Goal: Information Seeking & Learning: Learn about a topic

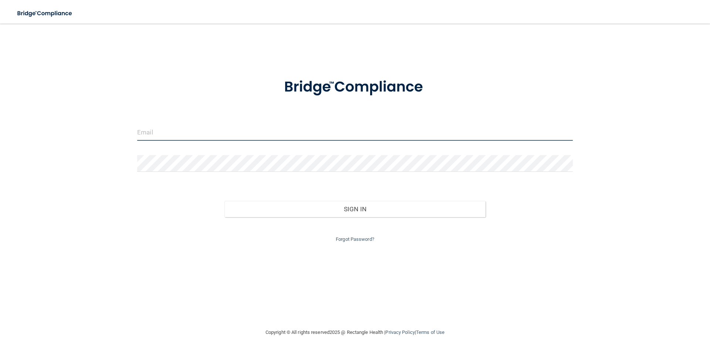
click at [180, 134] on input "email" at bounding box center [355, 132] width 436 height 17
type input "[PERSON_NAME][EMAIL_ADDRESS][DOMAIN_NAME]"
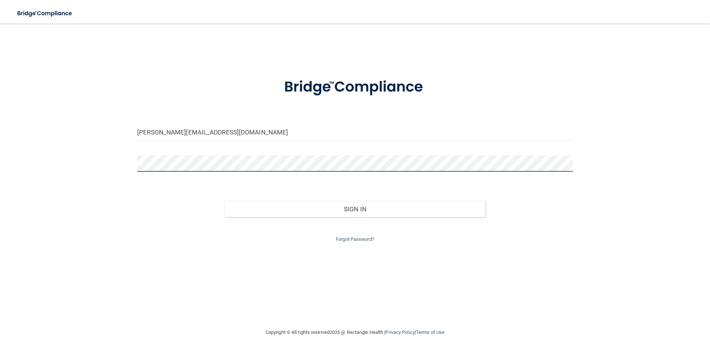
click at [224, 201] on button "Sign In" at bounding box center [354, 209] width 261 height 16
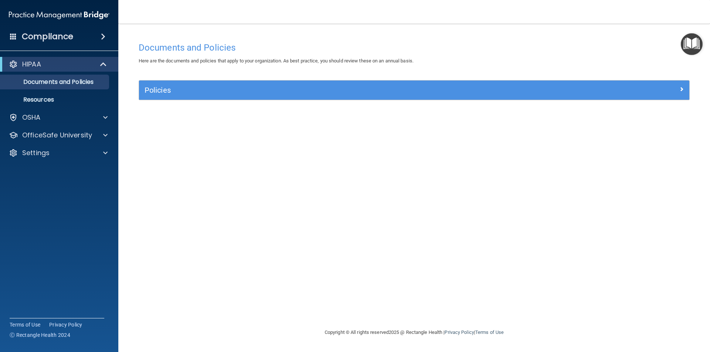
click at [693, 35] on img "Open Resource Center" at bounding box center [692, 44] width 22 height 22
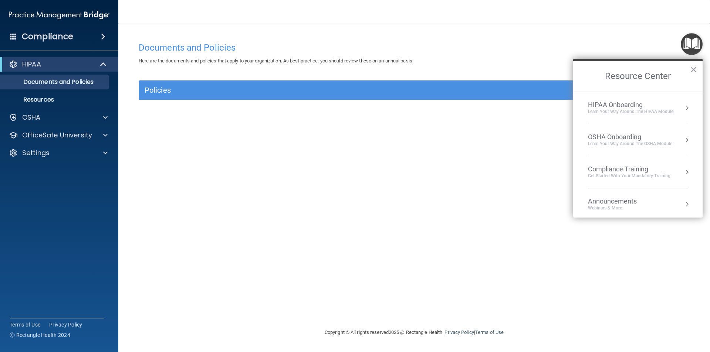
click at [609, 103] on div "HIPAA Onboarding" at bounding box center [630, 105] width 85 height 8
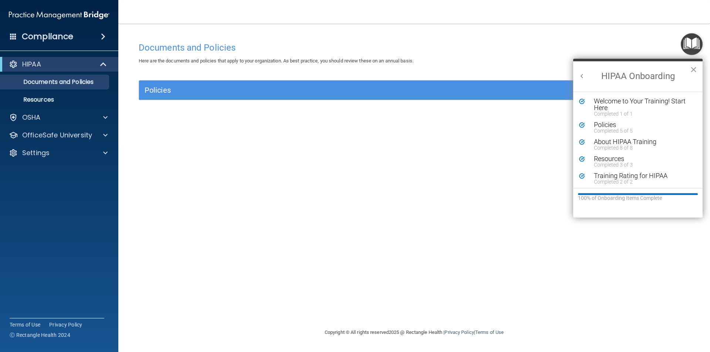
scroll to position [1, 0]
click at [584, 74] on button "Back to Resource Center Home" at bounding box center [581, 75] width 7 height 7
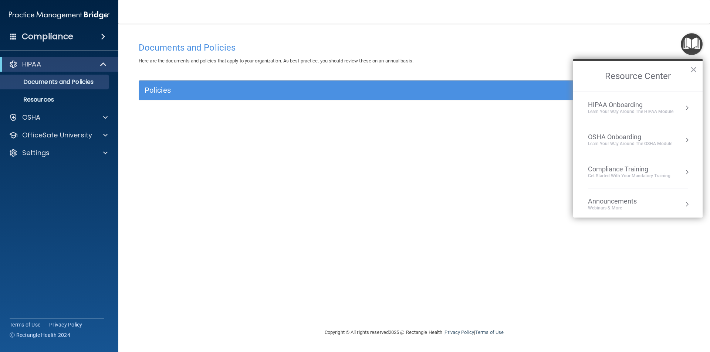
scroll to position [0, 0]
click at [619, 142] on div "Learn your way around the OSHA module" at bounding box center [630, 144] width 84 height 6
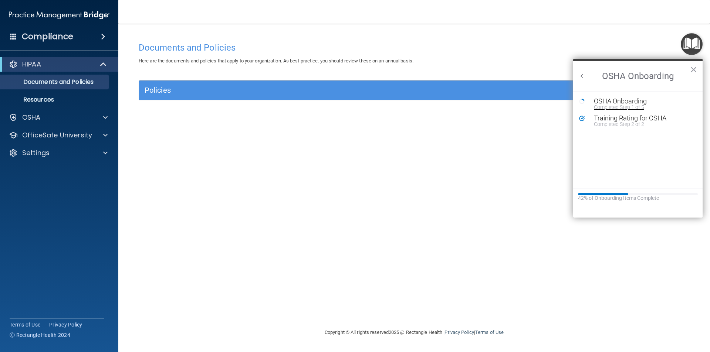
click at [616, 98] on div "OSHA Onboarding" at bounding box center [643, 101] width 99 height 7
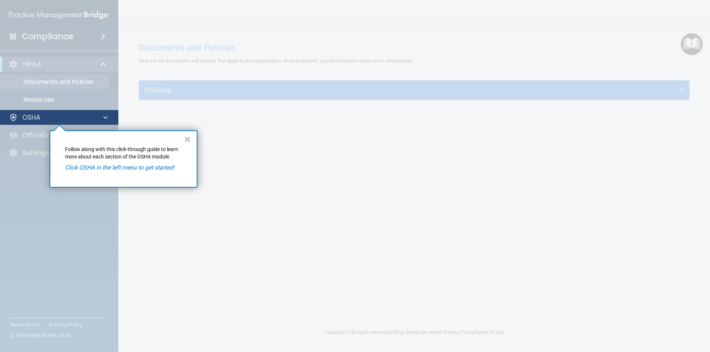
click at [55, 113] on div "OSHA" at bounding box center [59, 117] width 119 height 15
click at [105, 117] on span at bounding box center [105, 117] width 4 height 9
click at [26, 125] on div at bounding box center [59, 238] width 119 height 227
click at [45, 120] on div "OSHA" at bounding box center [49, 117] width 92 height 9
click at [17, 117] on div at bounding box center [13, 117] width 9 height 9
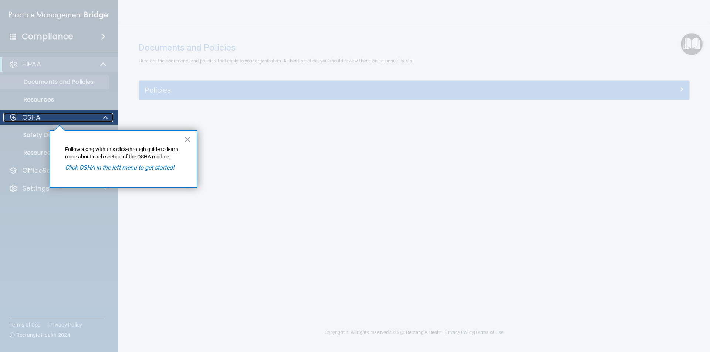
click at [99, 118] on div at bounding box center [104, 117] width 18 height 9
drag, startPoint x: 48, startPoint y: 118, endPoint x: 20, endPoint y: 118, distance: 28.1
click at [20, 118] on div "OSHA" at bounding box center [49, 117] width 92 height 9
click at [148, 170] on em "Click OSHA in the left menu to get started!" at bounding box center [119, 167] width 109 height 7
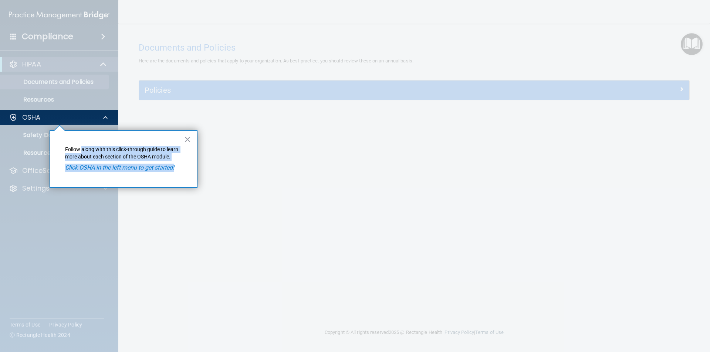
drag, startPoint x: 179, startPoint y: 181, endPoint x: 82, endPoint y: 143, distance: 103.8
click at [82, 143] on div "× Follow along with this click-through guide to learn more about each section o…" at bounding box center [124, 159] width 148 height 57
click at [193, 141] on div "× Follow along with this click-through guide to learn more about each section o…" at bounding box center [124, 159] width 148 height 57
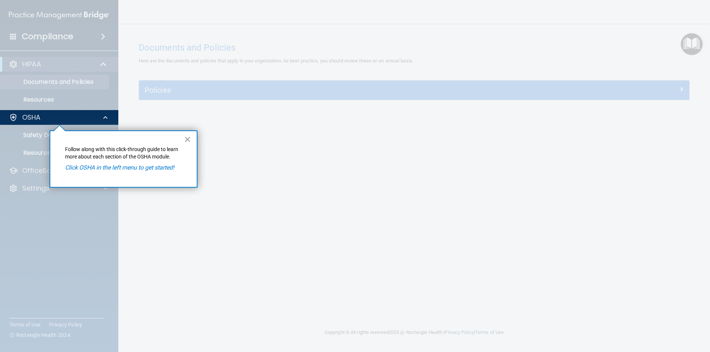
click at [193, 141] on div "× Follow along with this click-through guide to learn more about each section o…" at bounding box center [124, 159] width 148 height 57
click at [190, 140] on button "×" at bounding box center [187, 139] width 7 height 12
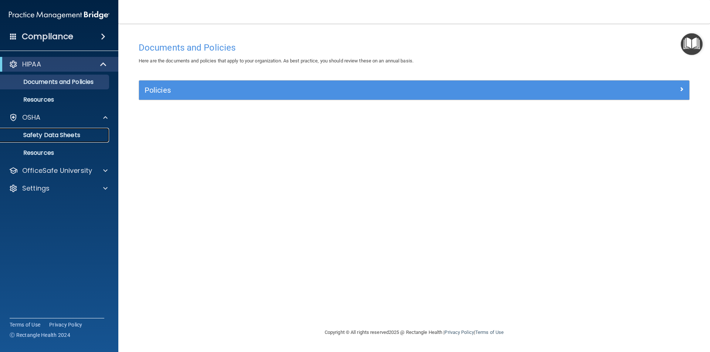
click at [76, 135] on p "Safety Data Sheets" at bounding box center [55, 135] width 101 height 7
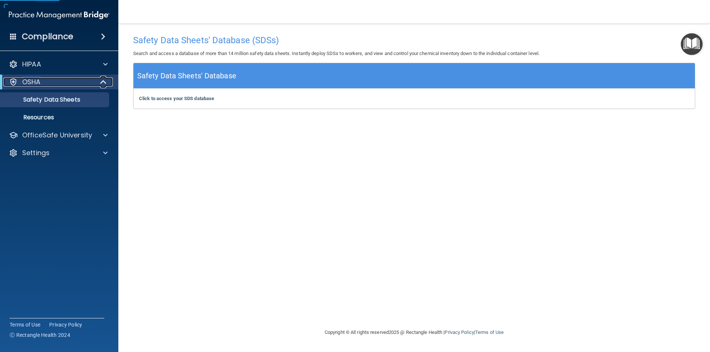
click at [98, 82] on div at bounding box center [104, 82] width 18 height 9
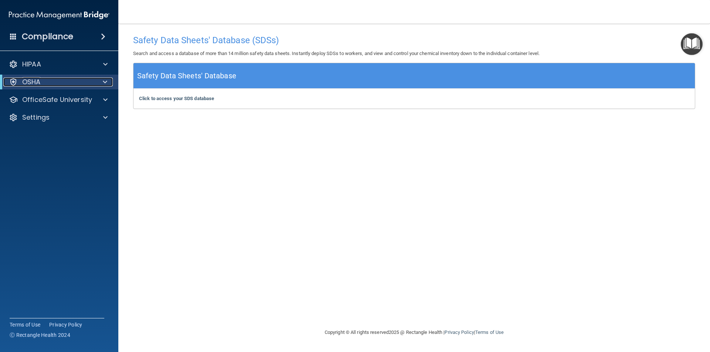
click at [98, 82] on div at bounding box center [104, 82] width 18 height 9
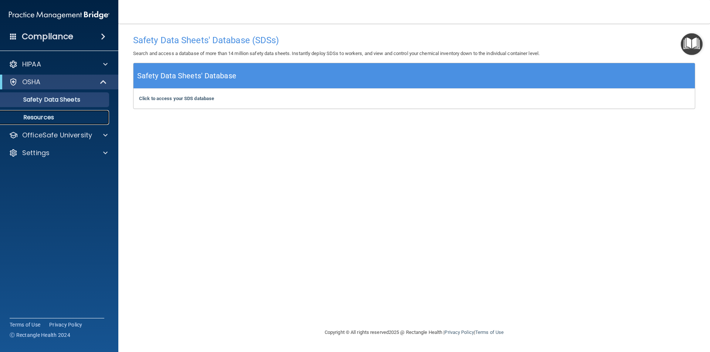
click at [56, 121] on link "Resources" at bounding box center [51, 117] width 116 height 15
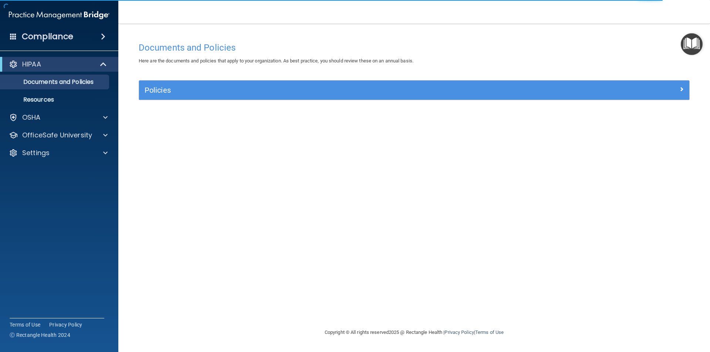
click at [696, 38] on img "Open Resource Center" at bounding box center [692, 44] width 22 height 22
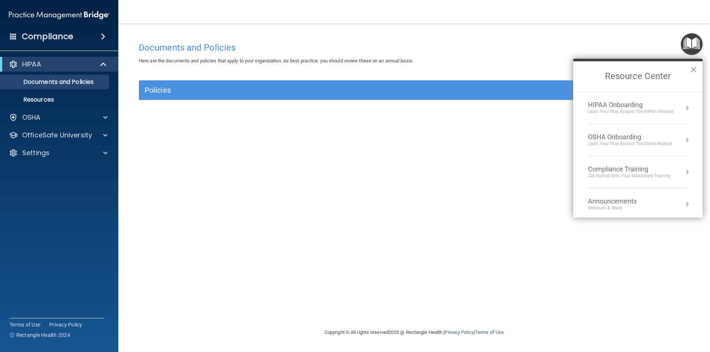
click at [614, 170] on div "Compliance Training" at bounding box center [629, 169] width 82 height 8
click at [618, 106] on div "HIPAA Training for Members" at bounding box center [620, 104] width 82 height 7
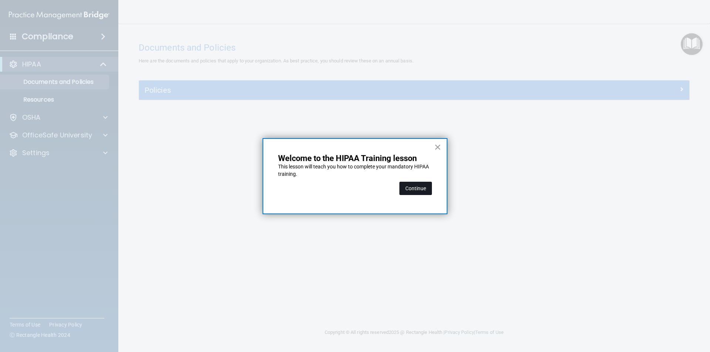
click at [414, 189] on button "Continue" at bounding box center [415, 188] width 33 height 13
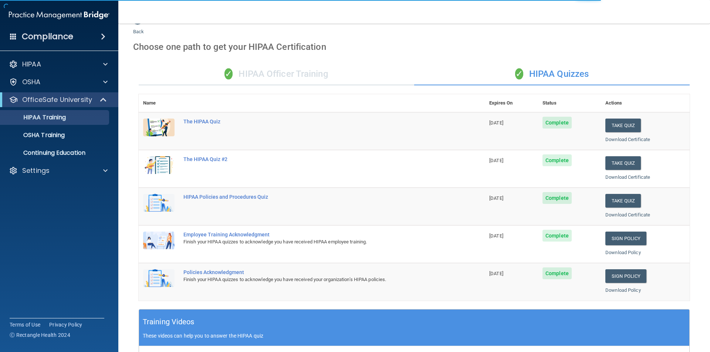
scroll to position [37, 0]
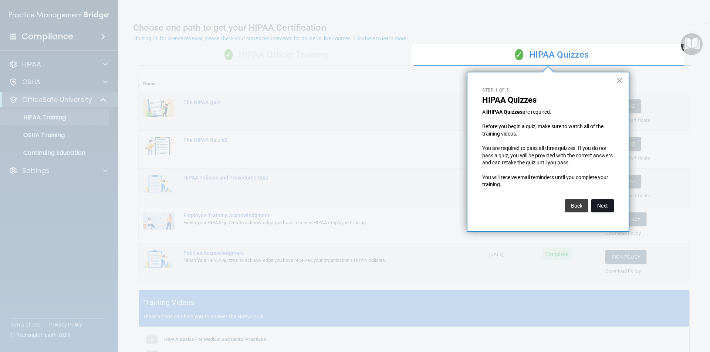
click at [607, 206] on button "Next" at bounding box center [602, 205] width 23 height 13
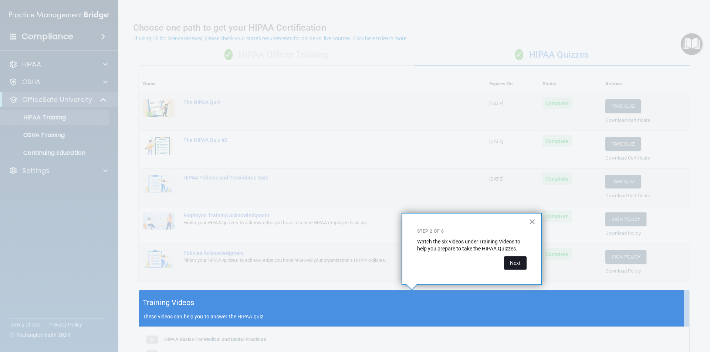
click at [511, 265] on button "Next" at bounding box center [515, 263] width 23 height 13
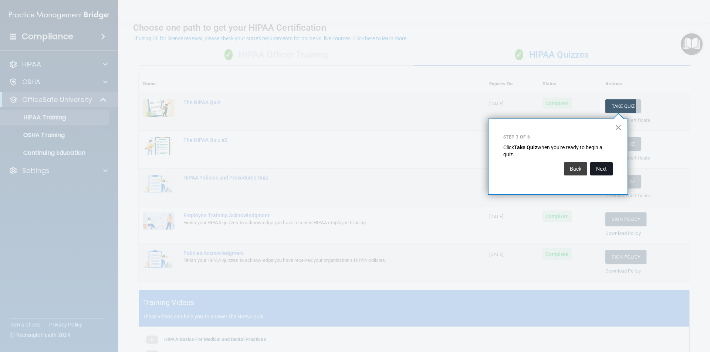
click at [607, 164] on button "Next" at bounding box center [601, 168] width 23 height 13
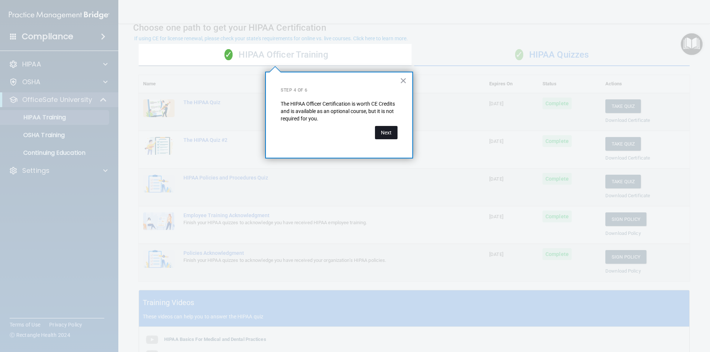
click at [380, 131] on button "Next" at bounding box center [386, 132] width 23 height 13
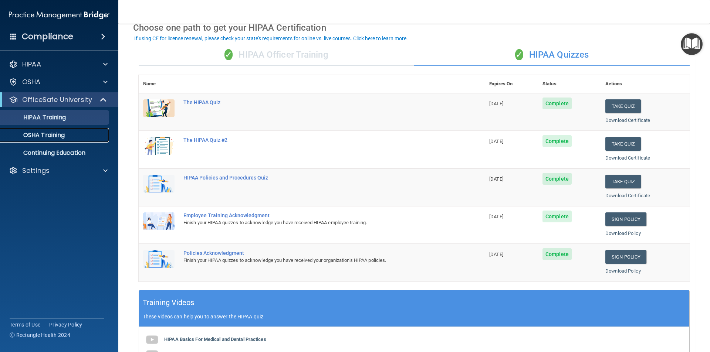
click at [69, 141] on link "OSHA Training" at bounding box center [51, 135] width 116 height 15
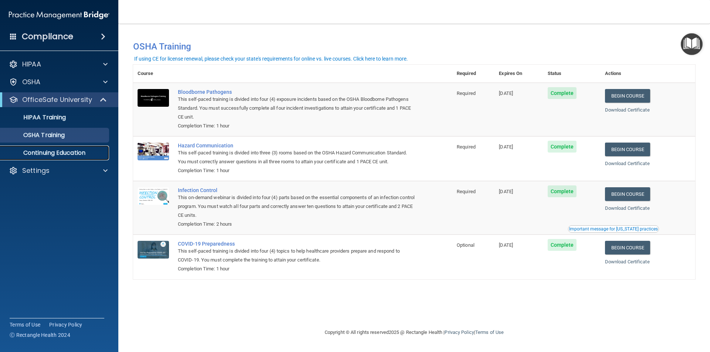
click at [71, 156] on p "Continuing Education" at bounding box center [55, 152] width 101 height 7
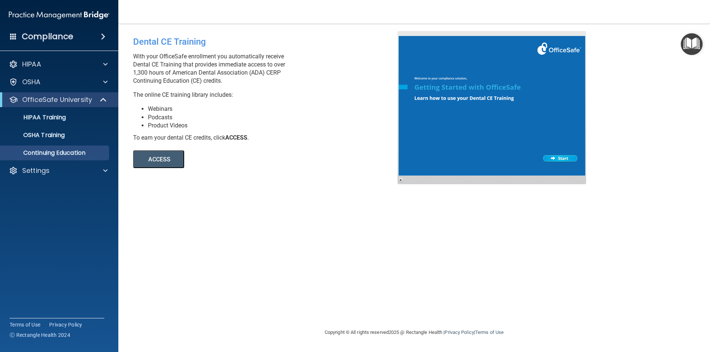
click at [570, 158] on div at bounding box center [491, 107] width 189 height 153
click at [697, 48] on img "Open Resource Center" at bounding box center [692, 44] width 22 height 22
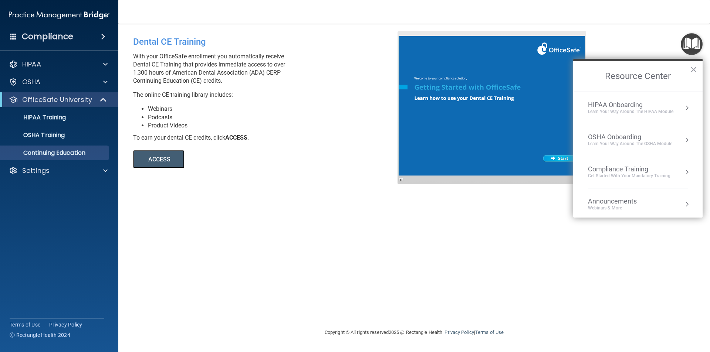
scroll to position [41, 0]
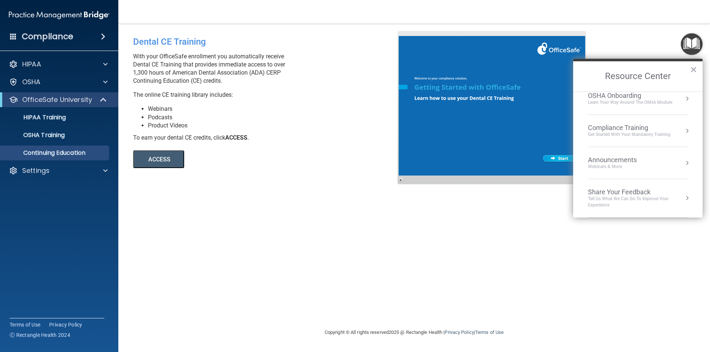
click at [619, 125] on div "Compliance Training" at bounding box center [629, 128] width 82 height 8
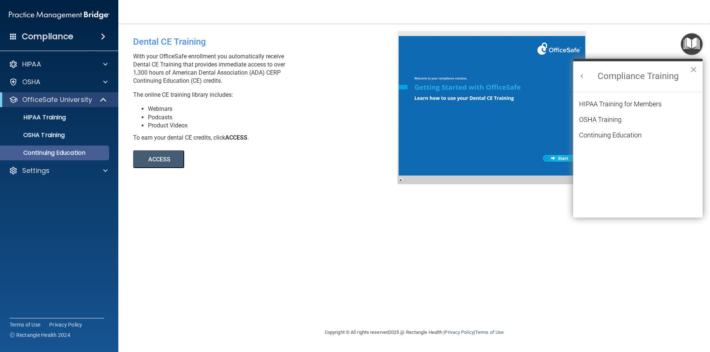
scroll to position [0, 0]
click at [47, 162] on div "HIPAA Documents and Policies Report an Incident Business Associates Emergency P…" at bounding box center [59, 119] width 119 height 130
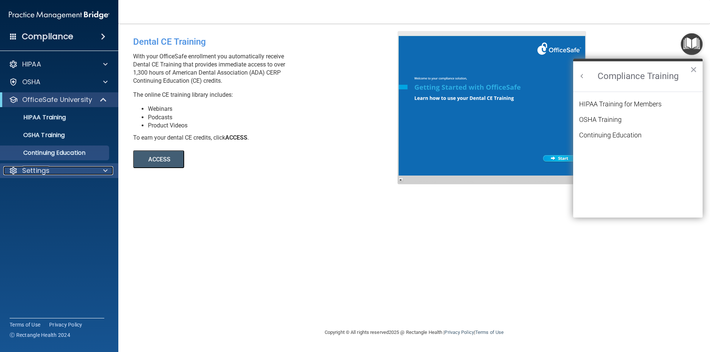
click at [43, 169] on p "Settings" at bounding box center [35, 170] width 27 height 9
click at [37, 187] on p "My Account" at bounding box center [55, 188] width 101 height 7
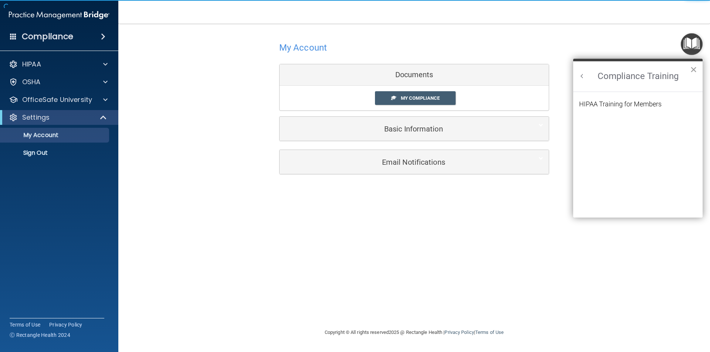
click at [693, 67] on button "×" at bounding box center [693, 70] width 7 height 12
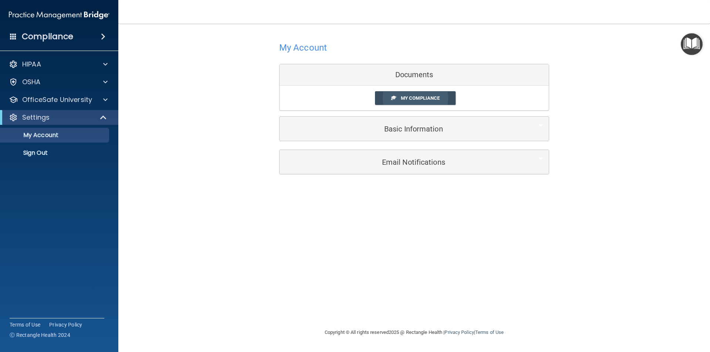
click at [416, 99] on span "My Compliance" at bounding box center [420, 98] width 39 height 6
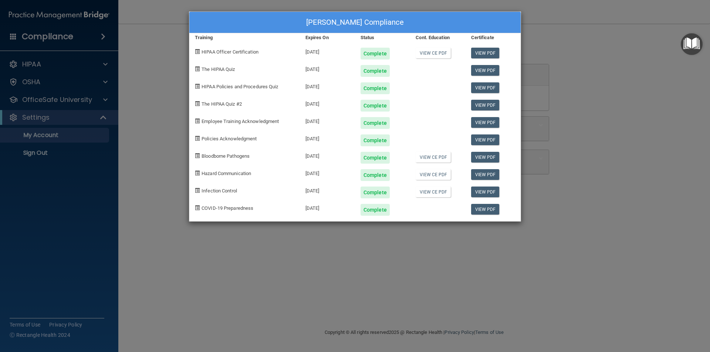
click at [645, 123] on div "Jennifer Calvo's Compliance Training Expires On Status Cont. Education Certific…" at bounding box center [355, 176] width 710 height 352
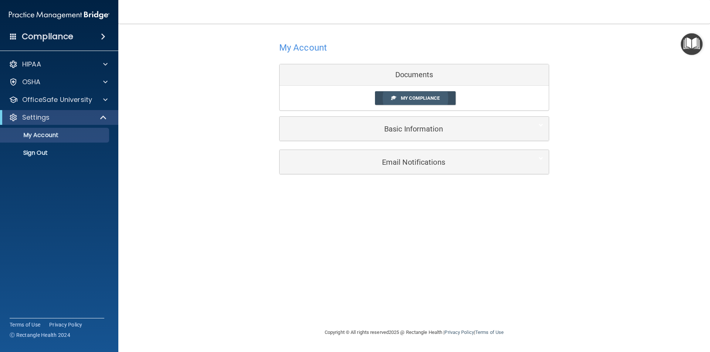
click at [422, 101] on link "My Compliance" at bounding box center [415, 98] width 81 height 14
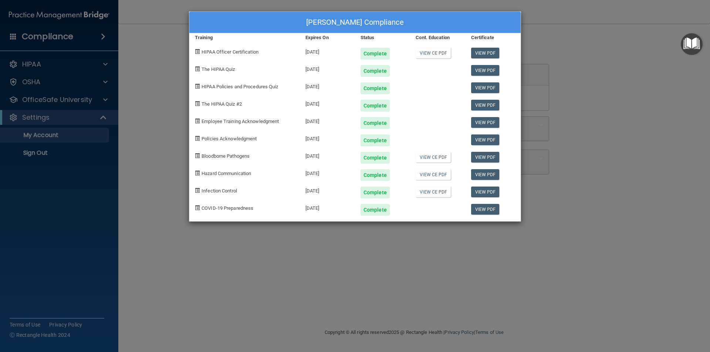
click at [610, 78] on div "Jennifer Calvo's Compliance Training Expires On Status Cont. Education Certific…" at bounding box center [355, 176] width 710 height 352
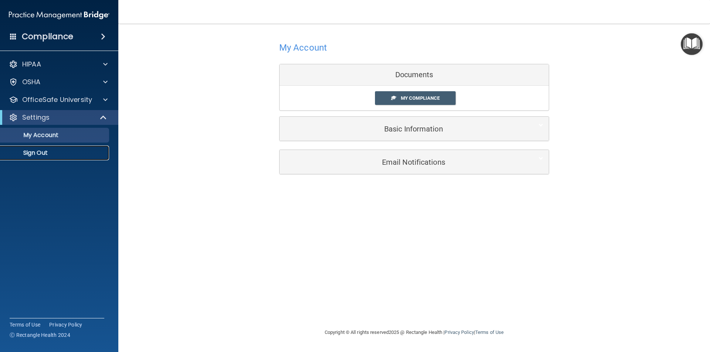
click at [51, 153] on p "Sign Out" at bounding box center [55, 152] width 101 height 7
